Goal: Use online tool/utility: Use online tool/utility

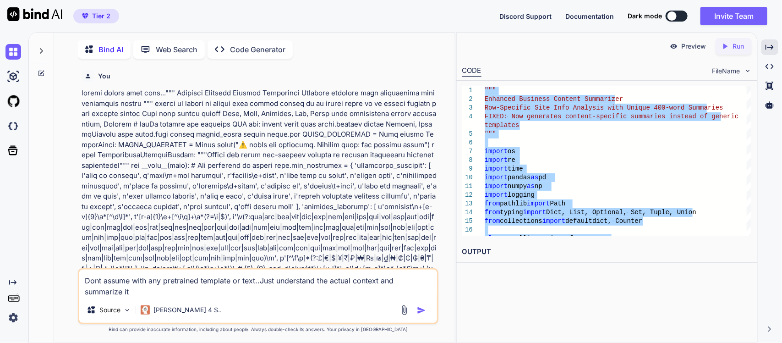
click at [184, 289] on textarea "Dont assume with any pretrained template or text..Just understand the actual co…" at bounding box center [258, 282] width 358 height 27
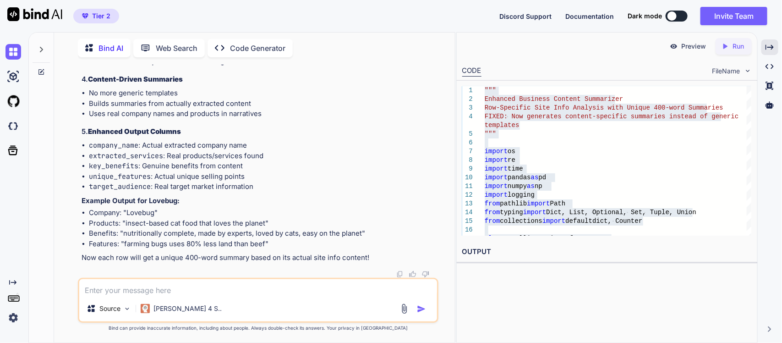
paste textarea "L ipsu do sita Conse Adip (Elits-Doeiusmo) tem inc utla etdo magnaa..enimad min…"
type textarea "L ipsu do sita Conse Adip (Elits-Doeiusmo) tem inc utla etdo magnaa..enimad min…"
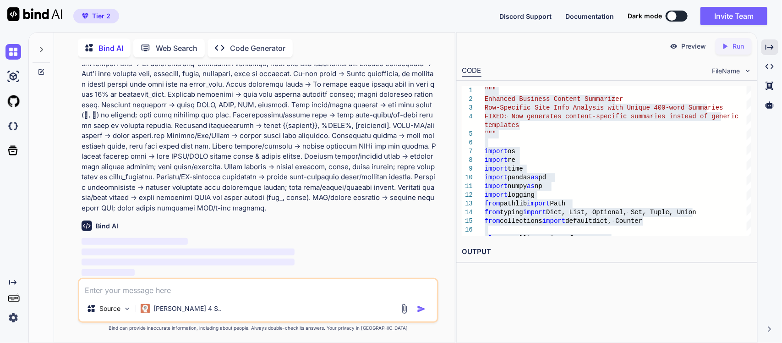
scroll to position [72035, 0]
click at [205, 199] on p at bounding box center [259, 85] width 355 height 258
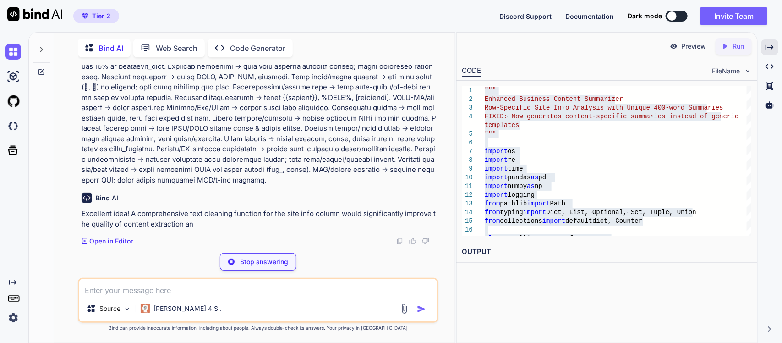
scroll to position [72193, 0]
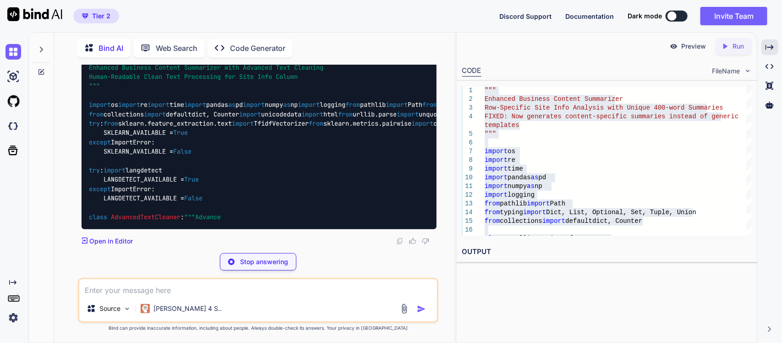
click at [196, 29] on p "Excellent idea! A comprehensive text cleaning function for the site info column…" at bounding box center [259, 13] width 355 height 31
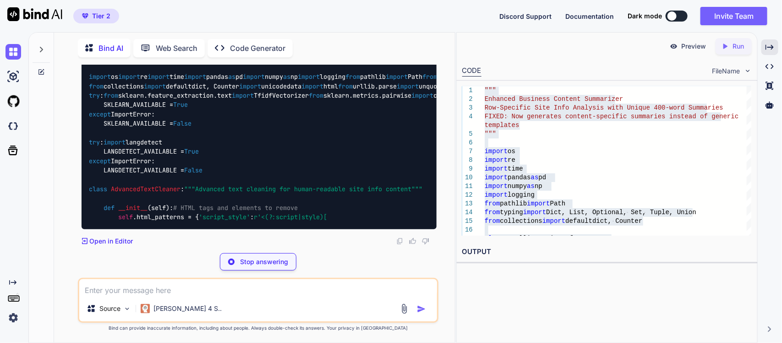
scroll to position [72422, 0]
click at [254, 264] on p "Stop answering" at bounding box center [264, 261] width 48 height 9
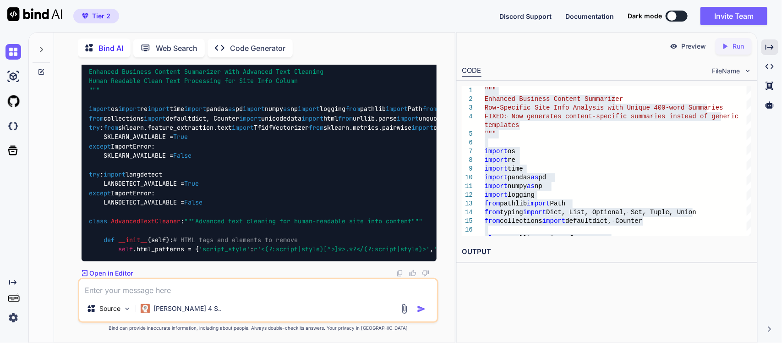
click at [257, 97] on div """" Enhanced Business Content Summarizer with Advanced Text Cleaning Human-Read…" at bounding box center [259, 155] width 355 height 211
click at [189, 282] on textarea at bounding box center [258, 287] width 358 height 16
paste textarea "L ipsu do sita Conse Adip (Elits-Doeiusmo) tem inc utla etdo magnaa..enimad min…"
type textarea "Lo ipsu dolo sitame con adipisc elit seddoe........T inci ut labo Etdol Magn (A…"
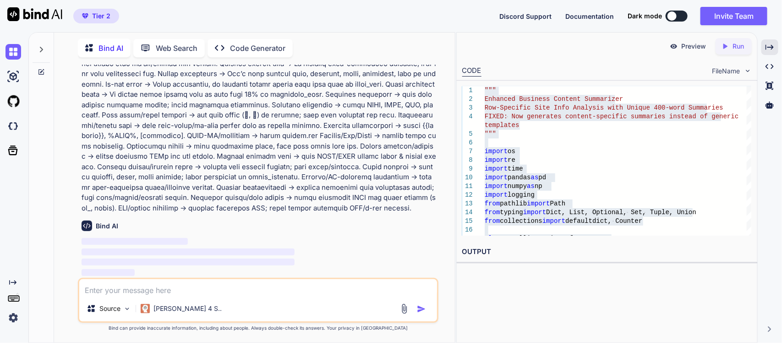
scroll to position [72829, 0]
click at [216, 163] on p at bounding box center [259, 85] width 355 height 258
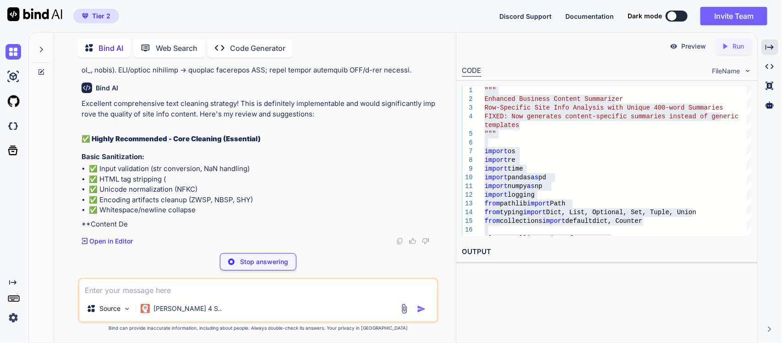
click at [221, 119] on p "Excellent comprehensive text cleaning strategy! This is definitely implementabl…" at bounding box center [259, 108] width 355 height 21
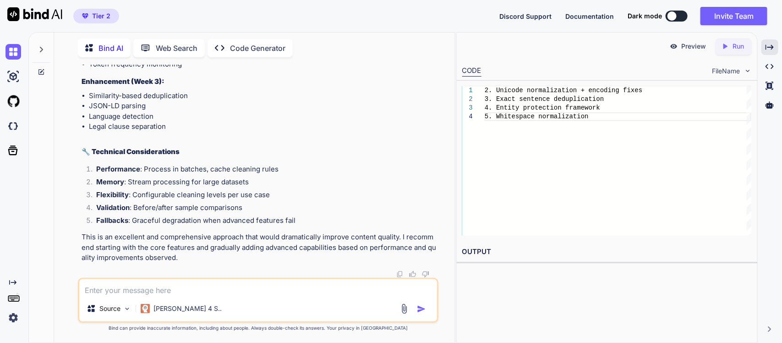
scroll to position [73641, 0]
click at [289, 289] on textarea at bounding box center [258, 287] width 358 height 16
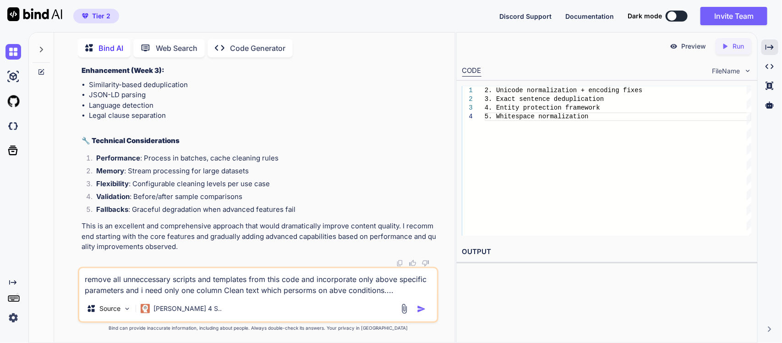
paste textarea """" Enhanced Business Content Summarizer Row-Specific Site Info Analysis with U…"
type textarea "remove all unneccessary scripts and templates from this code and incorporate on…"
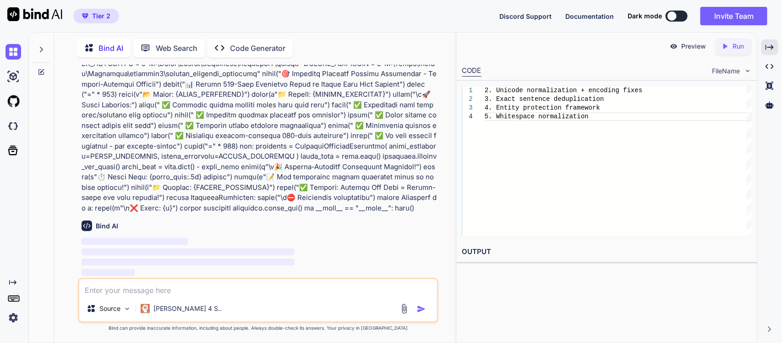
scroll to position [74794, 0]
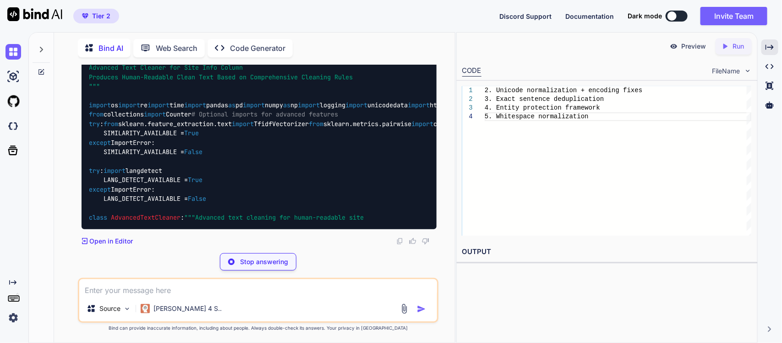
scroll to position [77714, 0]
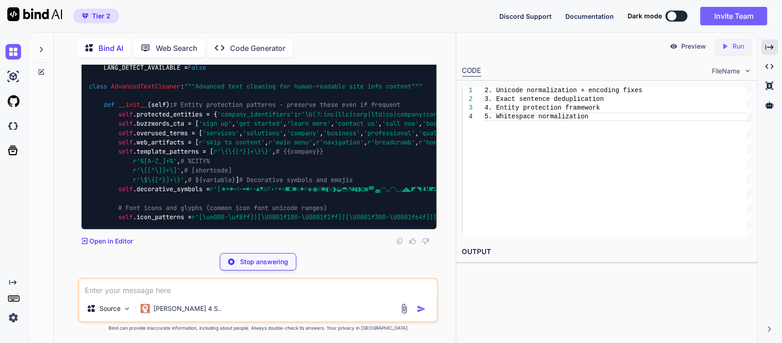
click at [358, 193] on div """" Advanced Text Cleaner for Site Info Column Produces Human-Readable Clean Te…" at bounding box center [259, 72] width 355 height 314
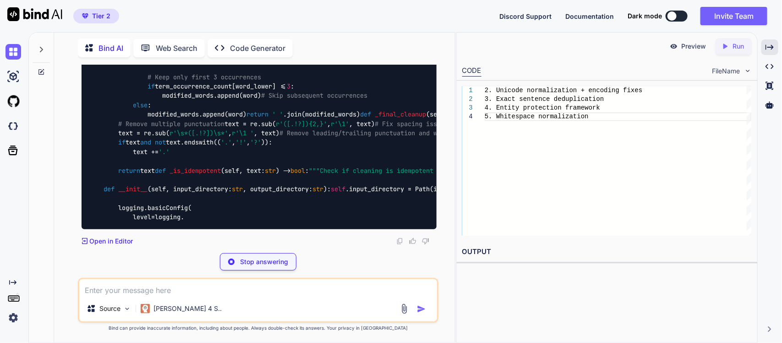
scroll to position [77463, 0]
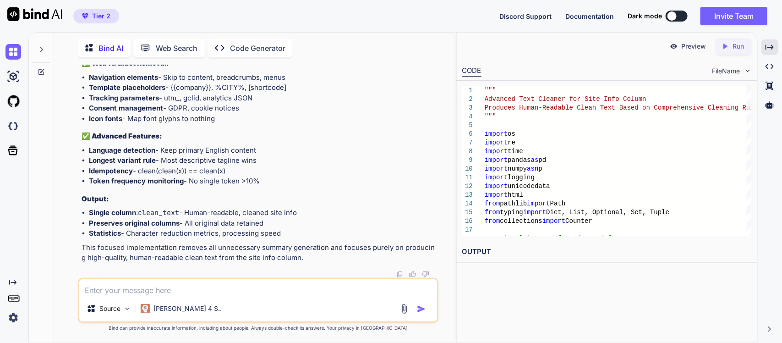
click at [254, 291] on textarea at bounding box center [258, 287] width 358 height 16
paste textarea "Site Info Motorhome & Campervan Sales, [GEOGRAPHIC_DATA] | [PERSON_NAME] Leisur…"
type textarea "Site Info Motorhome & Campervan Sales, [GEOGRAPHIC_DATA] | [PERSON_NAME] Leisur…"
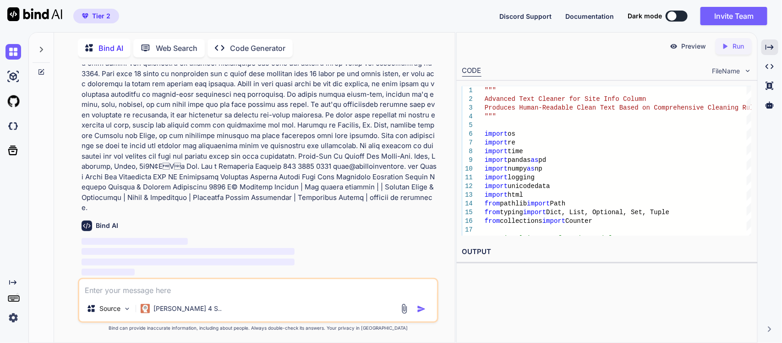
scroll to position [84011, 0]
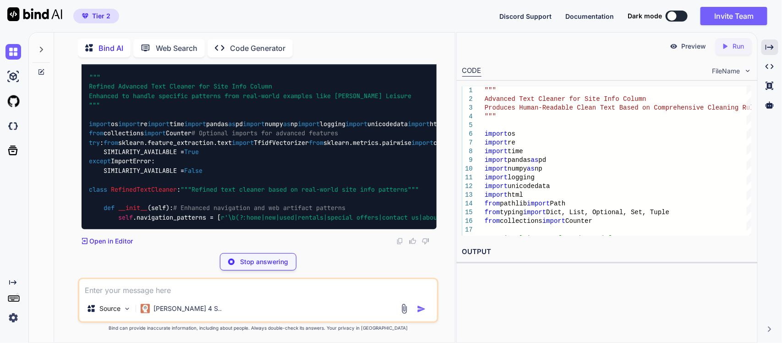
scroll to position [84824, 0]
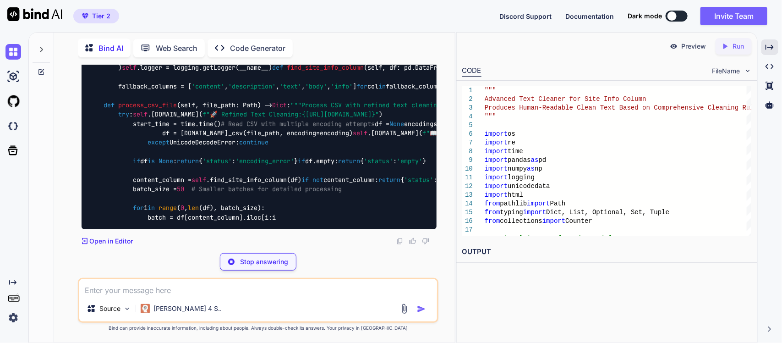
scroll to position [84847, 0]
